Goal: Task Accomplishment & Management: Manage account settings

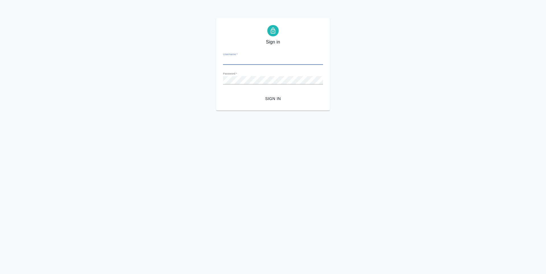
type input "a.vasileva@awatera.com"
click at [361, 101] on div "Sign in Username   * a.vasileva@awatera.com Password   * urlPath   * /Work/68b0…" at bounding box center [273, 64] width 546 height 92
click at [281, 101] on span "Sign in" at bounding box center [272, 98] width 91 height 7
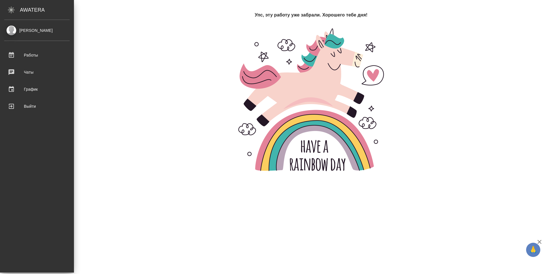
click at [11, 33] on div "[PERSON_NAME]" at bounding box center [36, 30] width 65 height 6
click at [40, 33] on div "[PERSON_NAME]" at bounding box center [36, 30] width 65 height 6
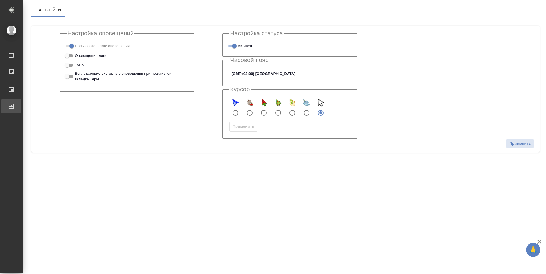
click at [11, 102] on div "Выйти" at bounding box center [4, 106] width 14 height 9
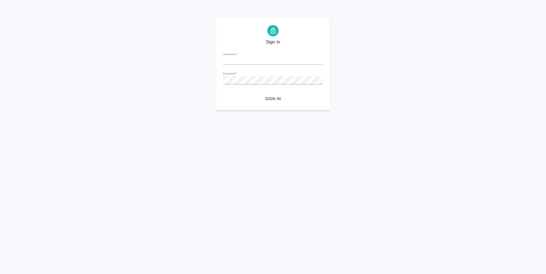
type input "a.vasileva@awatera.com"
click at [265, 84] on form "Username   * a.vasileva@awatera.com Password   * urlPath   * / Sign in" at bounding box center [273, 76] width 100 height 56
click at [281, 99] on span "Sign in" at bounding box center [272, 98] width 91 height 7
